Goal: Check status: Check status

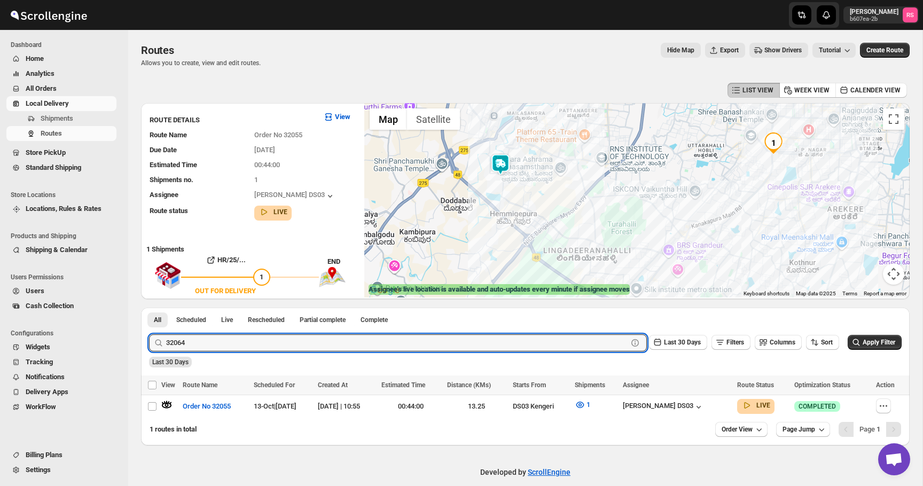
click at [149, 308] on button "Submit" at bounding box center [164, 313] width 30 height 11
click at [168, 404] on icon "button" at bounding box center [166, 404] width 11 height 11
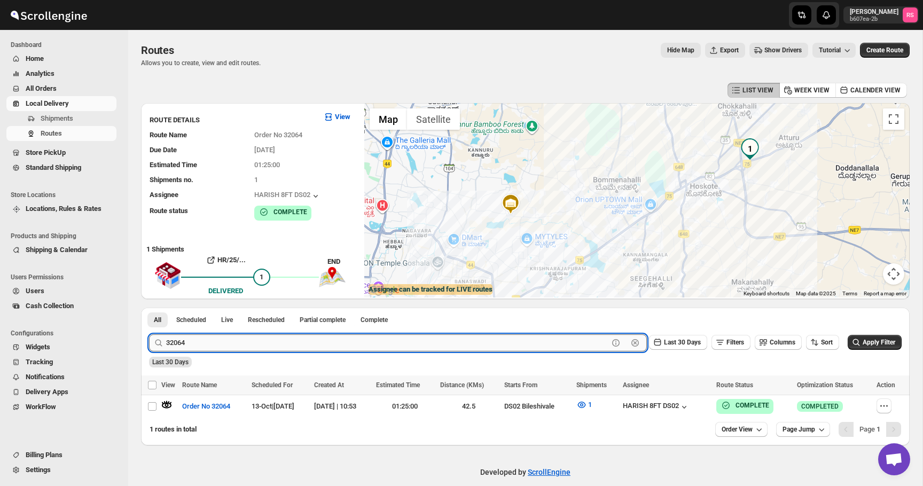
click at [206, 339] on input "32064" at bounding box center [387, 342] width 442 height 17
click at [149, 308] on button "Submit" at bounding box center [164, 313] width 30 height 11
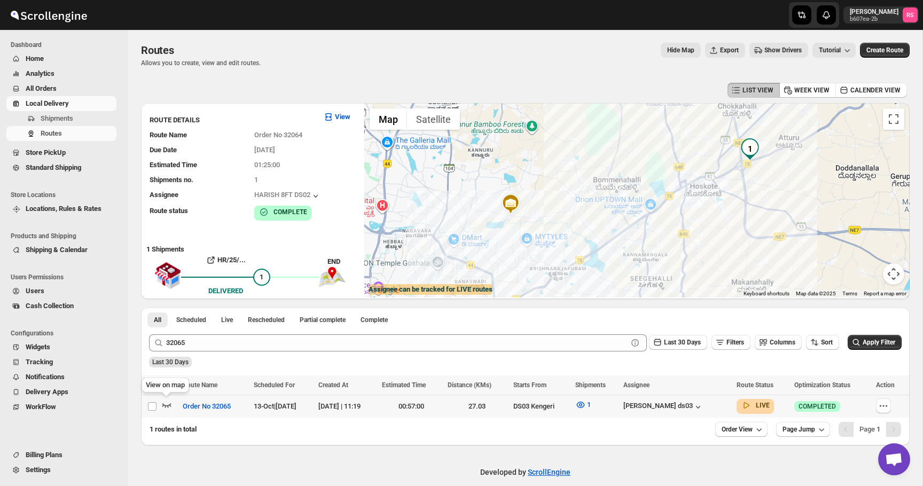
click at [166, 404] on icon "button" at bounding box center [166, 404] width 11 height 11
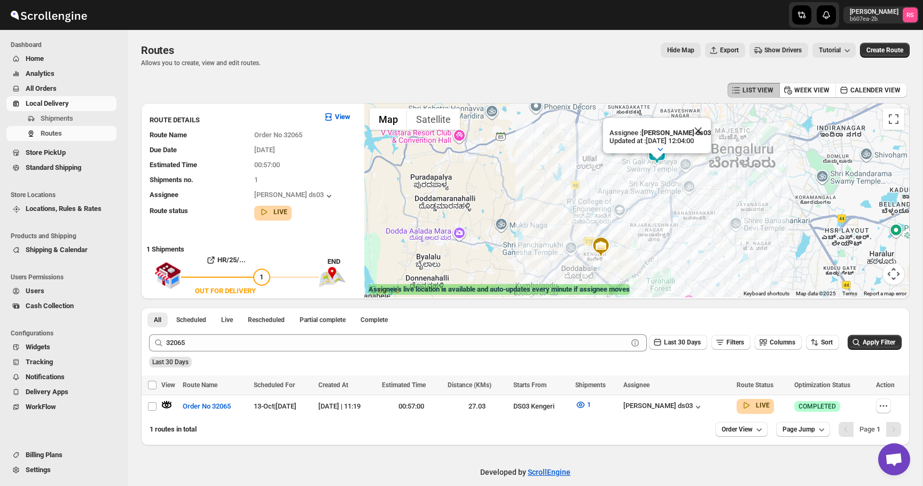
drag, startPoint x: 662, startPoint y: 213, endPoint x: 662, endPoint y: 246, distance: 33.6
click at [662, 246] on div "Assignee : [PERSON_NAME] ds03 Updated at : [DATE] 12:04:00 Duty mode Enabled Ba…" at bounding box center [636, 200] width 545 height 194
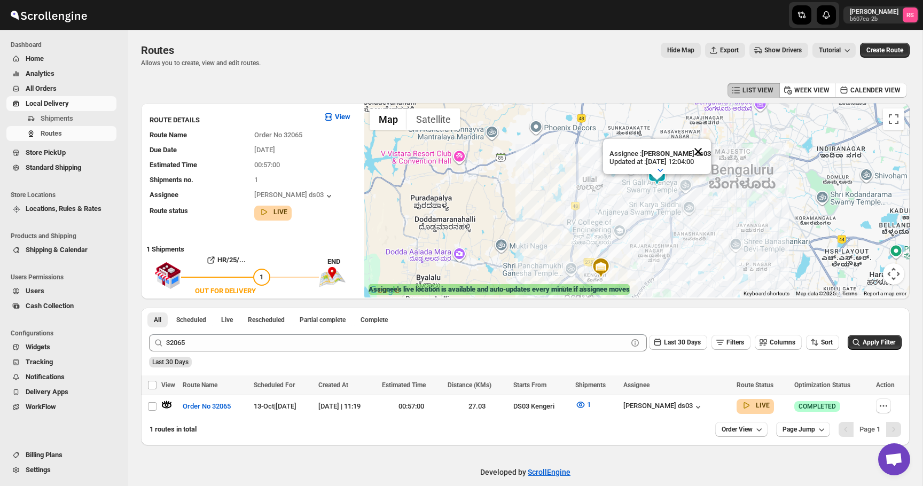
click at [704, 150] on button "Close" at bounding box center [698, 152] width 26 height 26
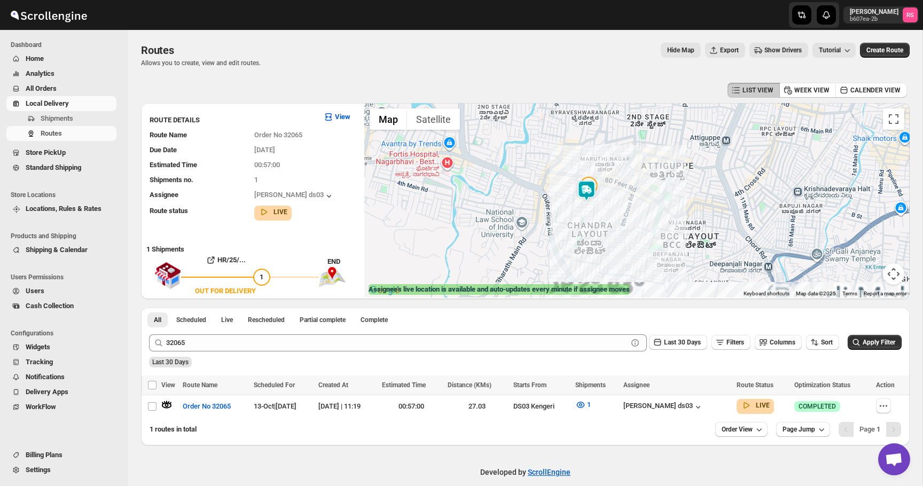
drag, startPoint x: 640, startPoint y: 191, endPoint x: 640, endPoint y: 170, distance: 21.4
click at [640, 170] on div at bounding box center [636, 200] width 545 height 194
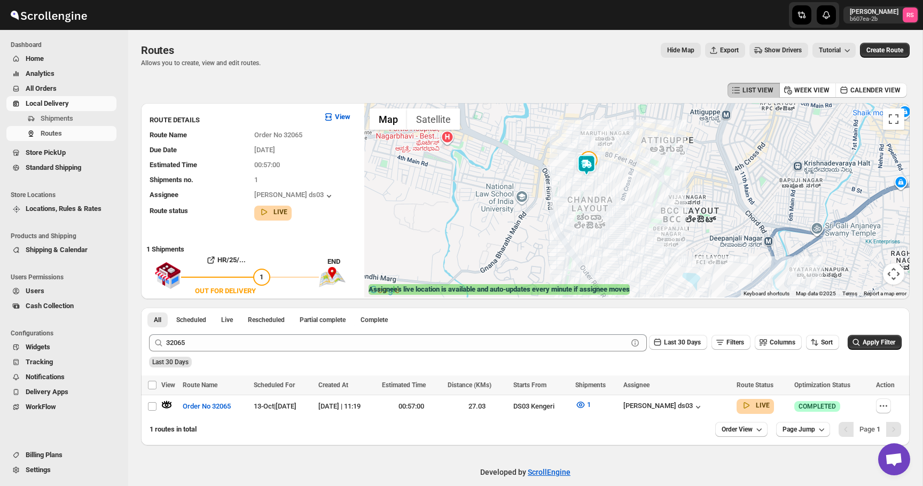
click at [586, 166] on img at bounding box center [586, 164] width 21 height 21
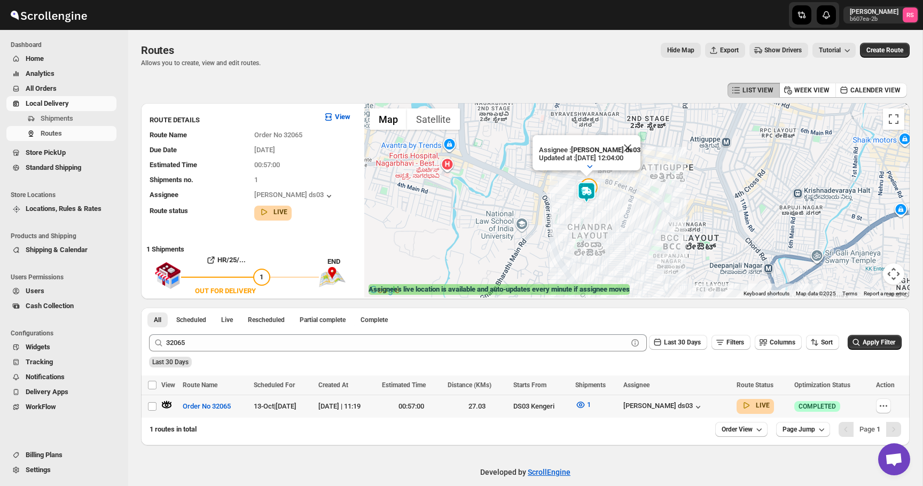
click at [692, 401] on div "[PERSON_NAME] ds03" at bounding box center [676, 407] width 107 height 12
click at [690, 404] on div "[PERSON_NAME] ds03" at bounding box center [663, 407] width 80 height 11
click at [682, 387] on button "View Assignee" at bounding box center [700, 387] width 54 height 15
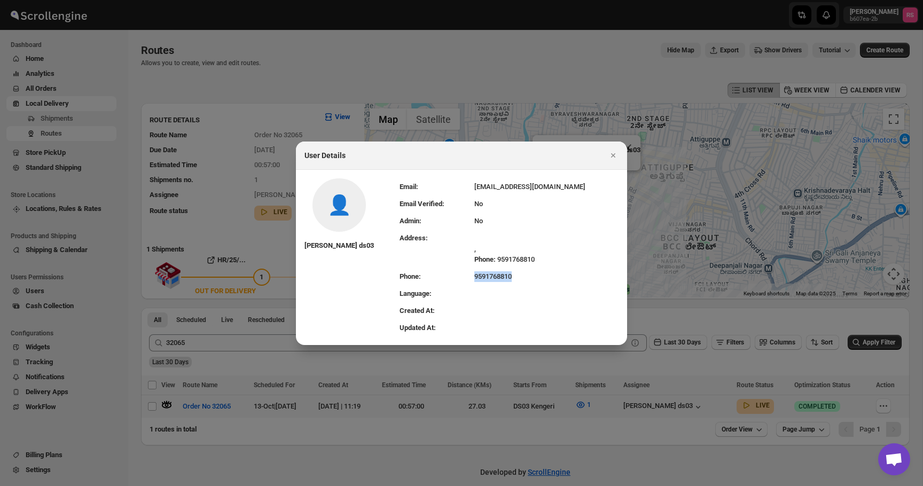
drag, startPoint x: 490, startPoint y: 273, endPoint x: 547, endPoint y: 273, distance: 57.7
click at [547, 273] on tr "Phone: [PHONE_NUMBER]" at bounding box center [508, 276] width 219 height 17
click at [547, 273] on td "9591768810" at bounding box center [546, 276] width 144 height 17
click at [615, 155] on icon "Close" at bounding box center [613, 155] width 11 height 11
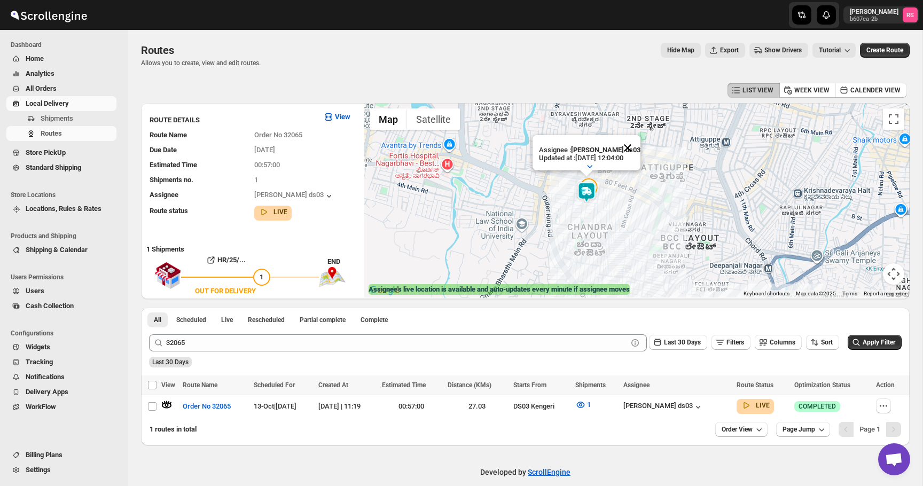
click at [639, 144] on button "Close" at bounding box center [628, 148] width 26 height 26
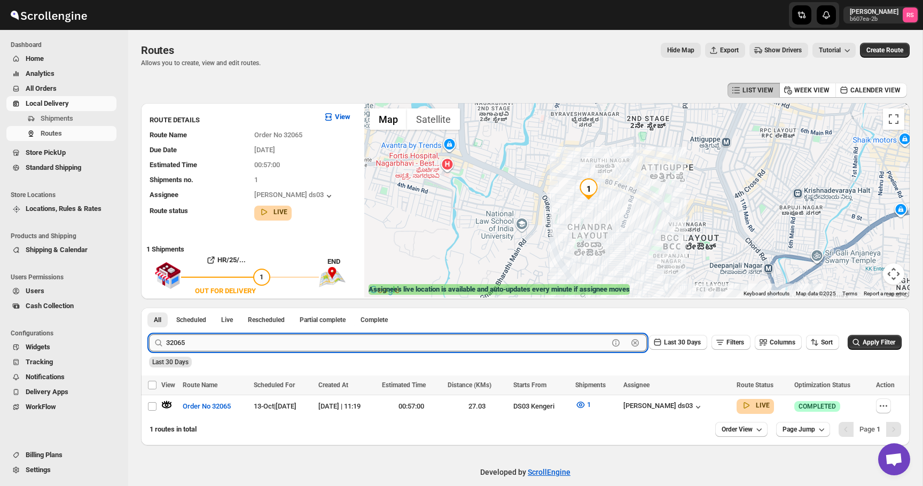
click at [215, 343] on input "32065" at bounding box center [387, 342] width 442 height 17
click at [149, 308] on button "Submit" at bounding box center [164, 313] width 30 height 11
type input "32074"
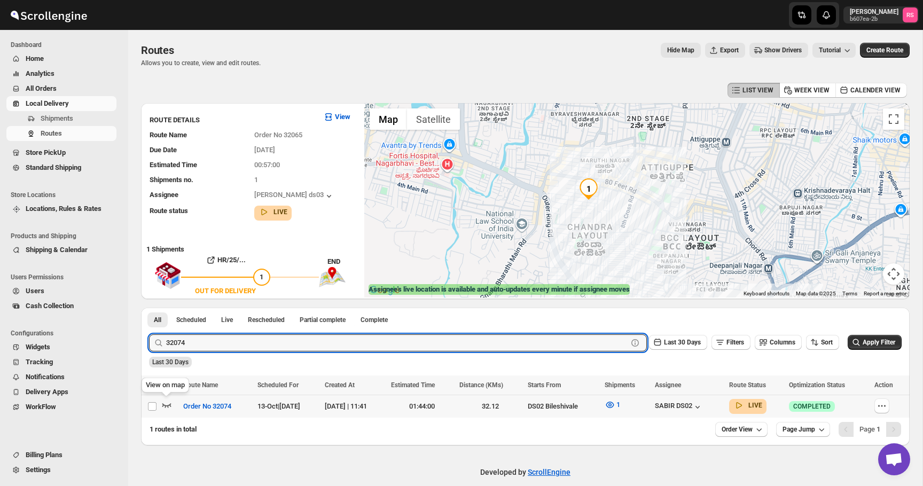
click at [165, 402] on icon "button" at bounding box center [166, 404] width 11 height 11
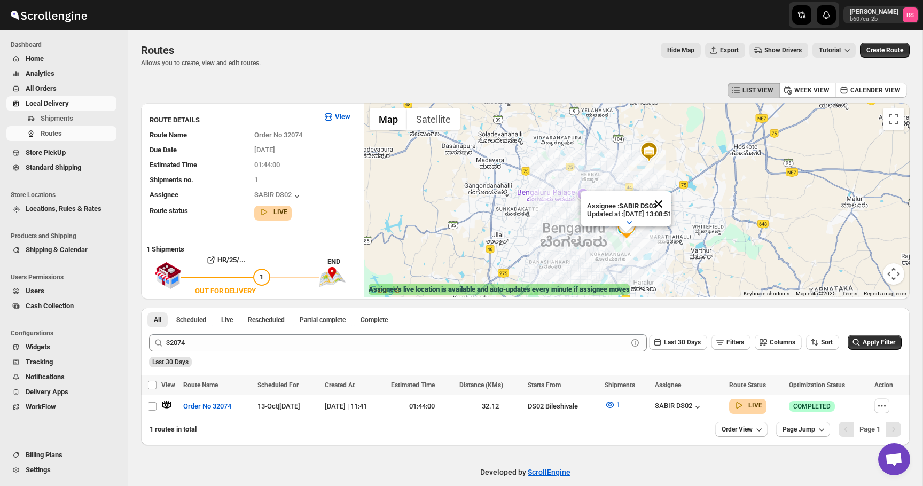
click at [671, 199] on button "Close" at bounding box center [659, 204] width 26 height 26
drag, startPoint x: 654, startPoint y: 217, endPoint x: 654, endPoint y: 198, distance: 19.2
click at [654, 198] on div at bounding box center [636, 200] width 545 height 194
